Goal: Task Accomplishment & Management: Manage account settings

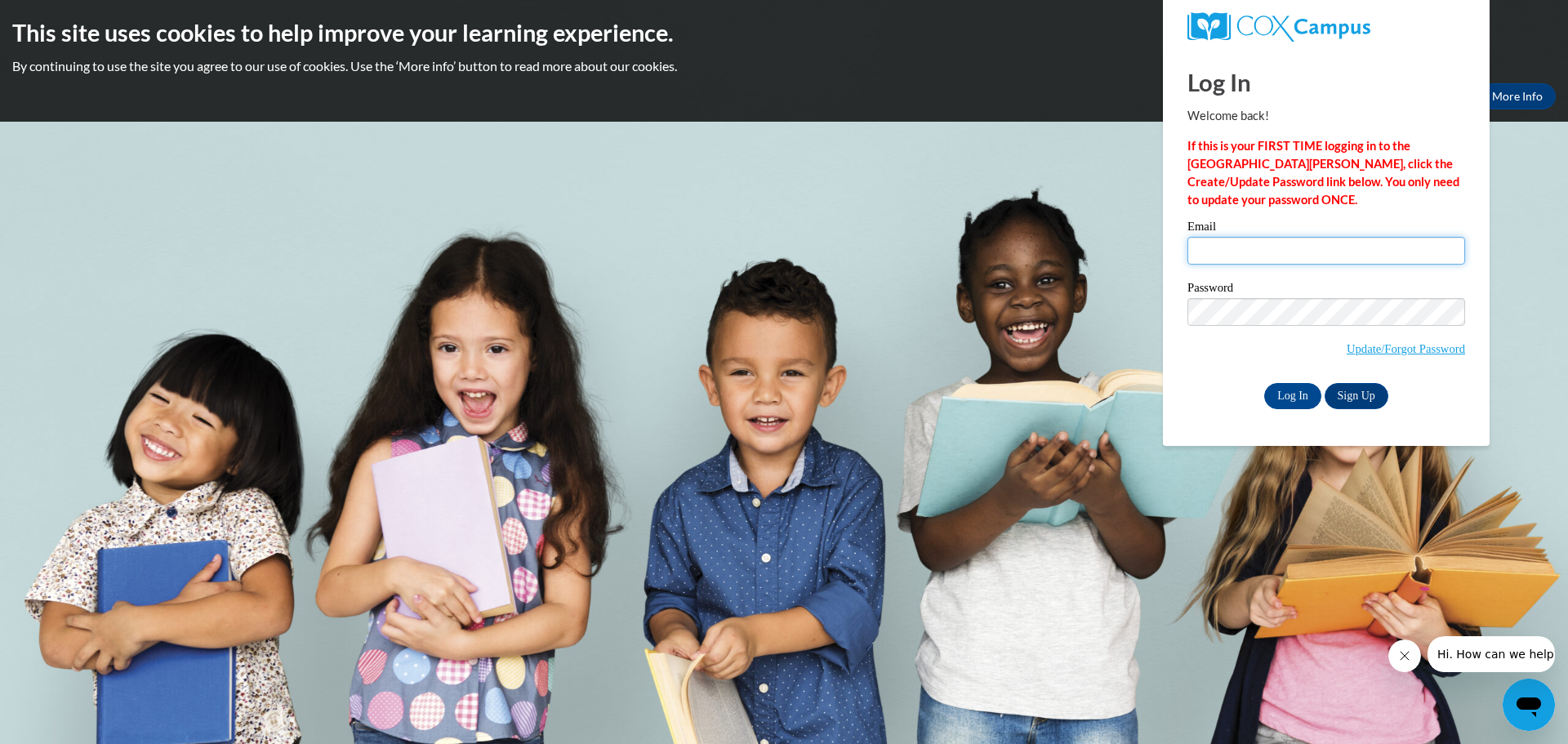
click at [1248, 259] on input "Email" at bounding box center [1326, 251] width 278 height 28
type input "[EMAIL_ADDRESS][DOMAIN_NAME]"
click at [1265, 383] on input "Log In" at bounding box center [1293, 396] width 57 height 26
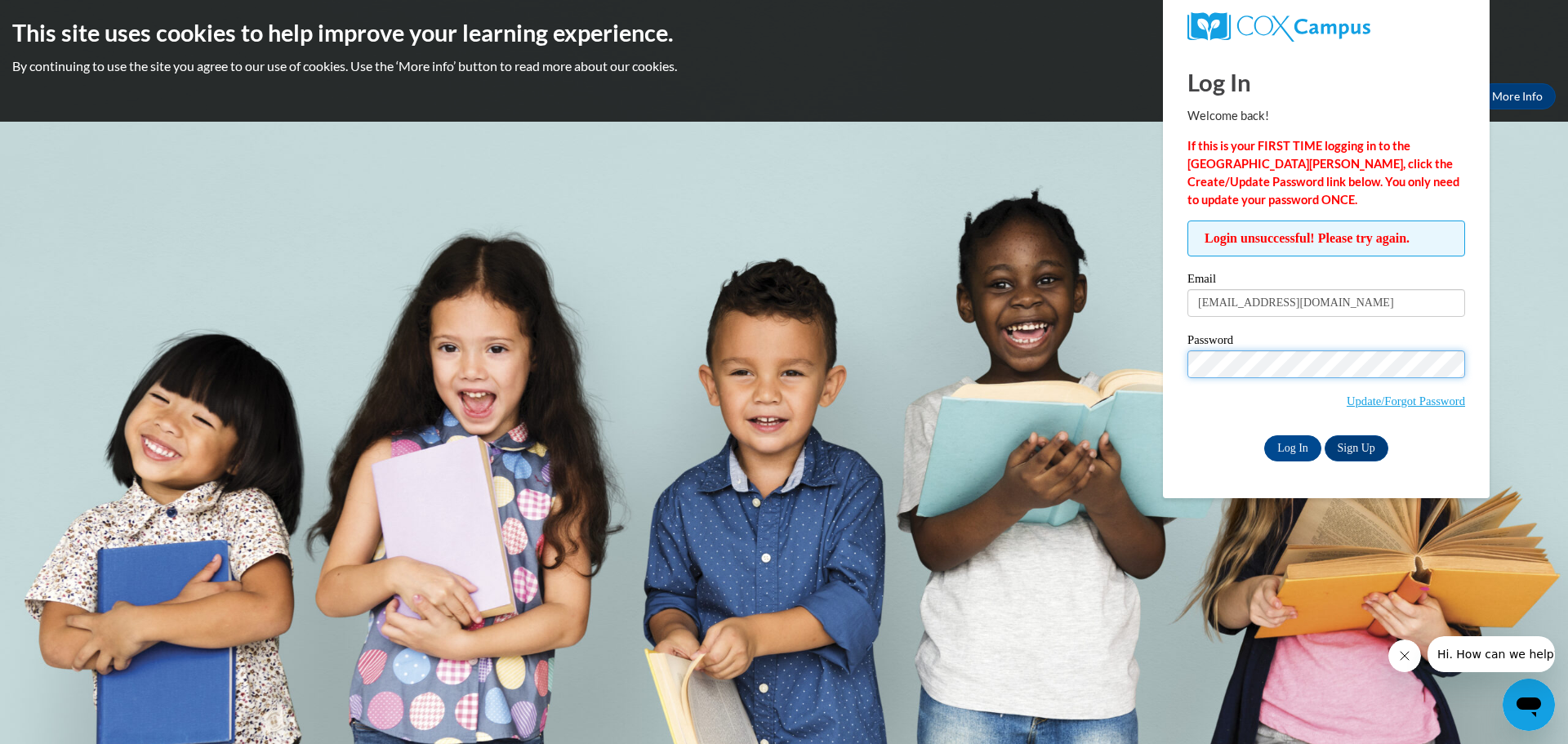
click at [1265, 435] on input "Log In" at bounding box center [1293, 448] width 57 height 26
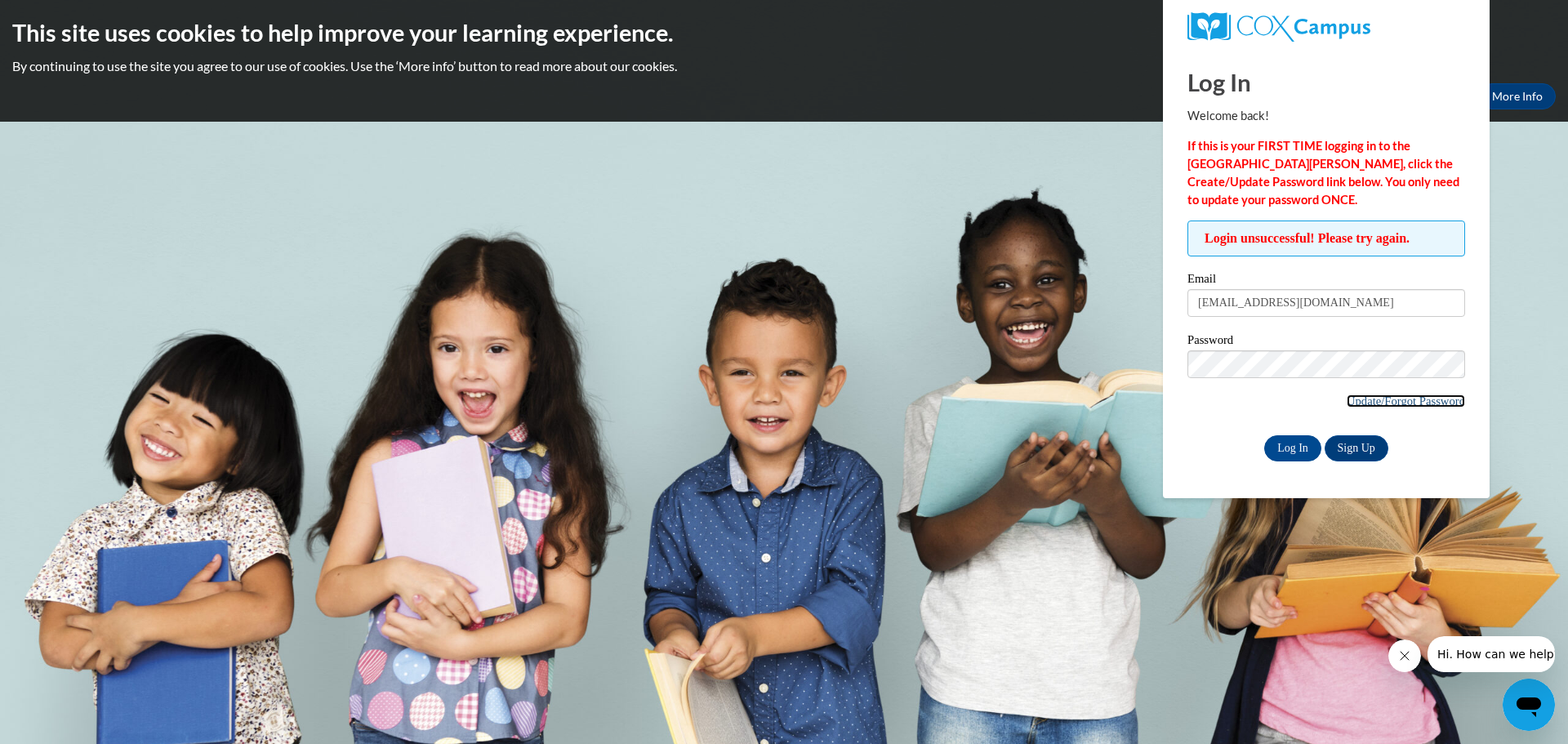
click at [1380, 394] on link "Update/Forgot Password" at bounding box center [1406, 400] width 118 height 13
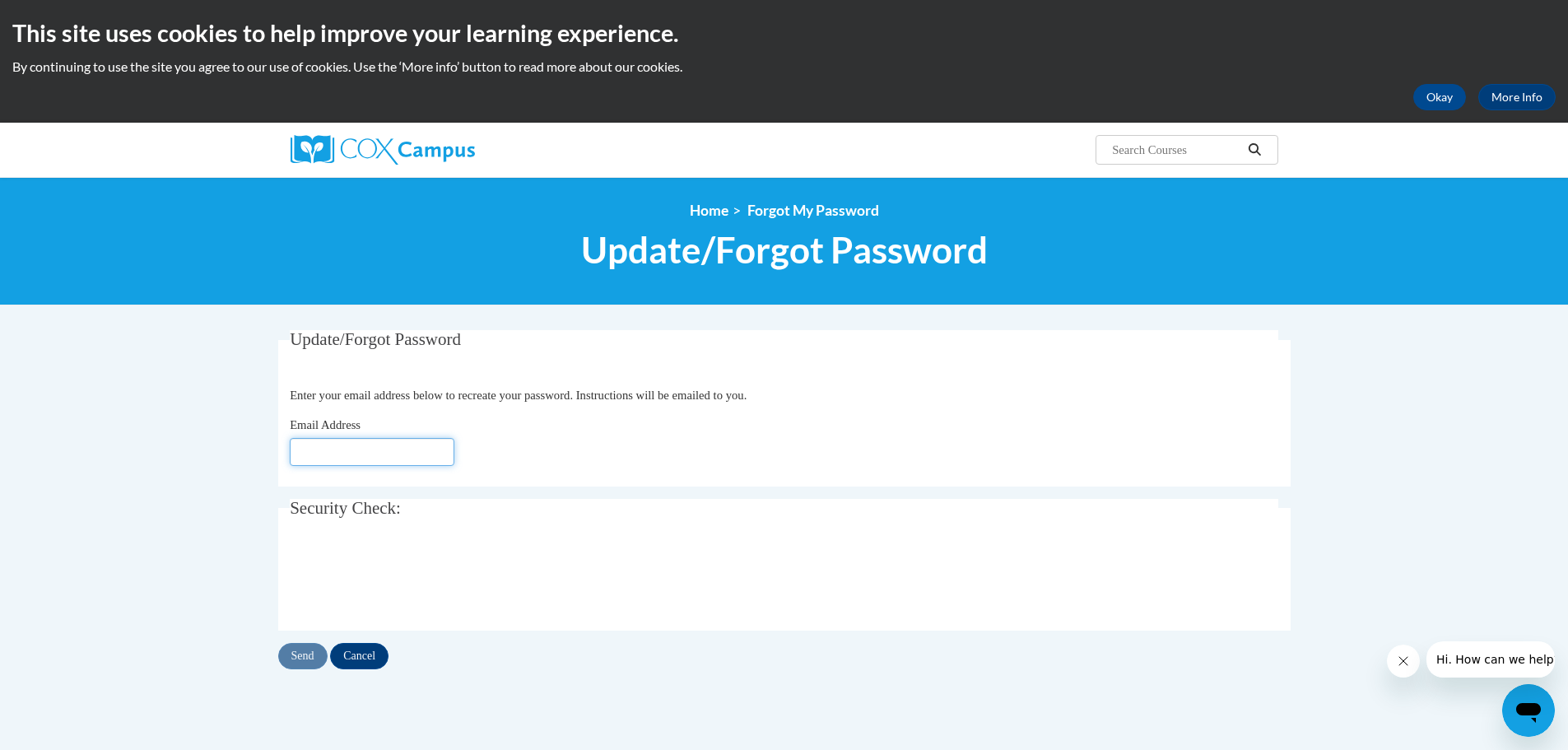
click at [394, 458] on input "Email Address" at bounding box center [372, 451] width 164 height 28
type input "katielee6281993@gmail.com"
click at [306, 652] on input "Send" at bounding box center [303, 656] width 50 height 27
